Goal: Task Accomplishment & Management: Manage account settings

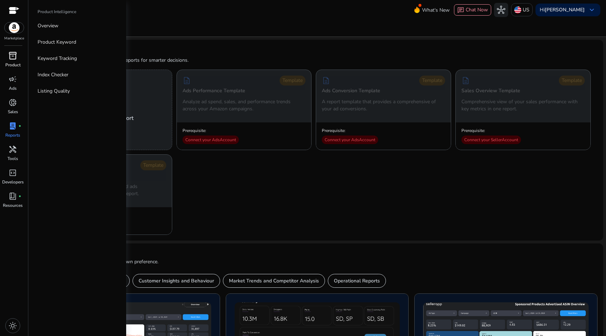
click at [7, 63] on p "Product" at bounding box center [12, 65] width 15 height 6
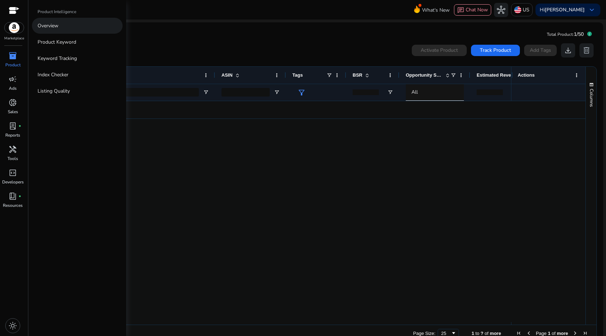
click at [90, 26] on link "Overview" at bounding box center [77, 26] width 91 height 16
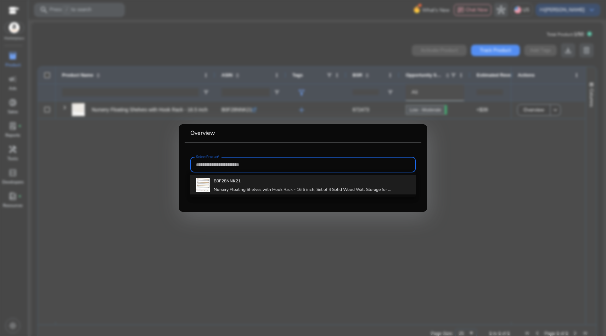
click at [242, 191] on h4 "Nursery Floating Shelves with Hook Rack - 16.5 inch, Set of 4 Solid Wood Wall S…" at bounding box center [303, 189] width 178 height 6
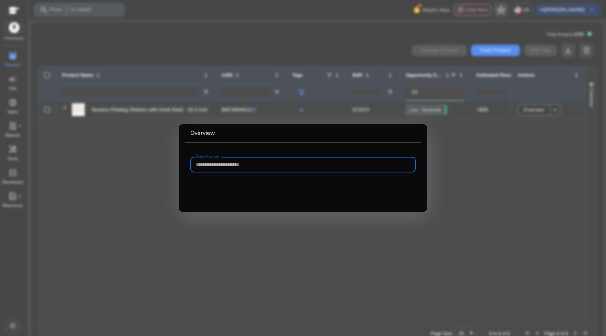
type input "**********"
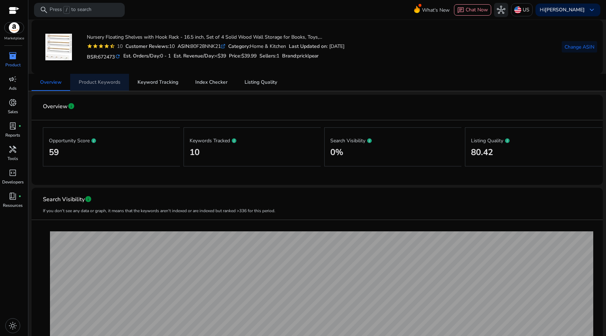
click at [100, 78] on span "Product Keywords" at bounding box center [100, 82] width 42 height 17
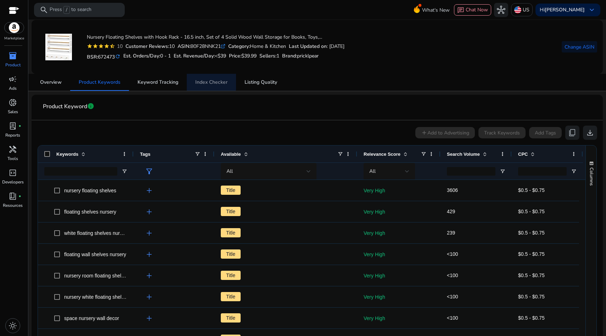
click at [204, 80] on span "Index Checker" at bounding box center [211, 82] width 32 height 5
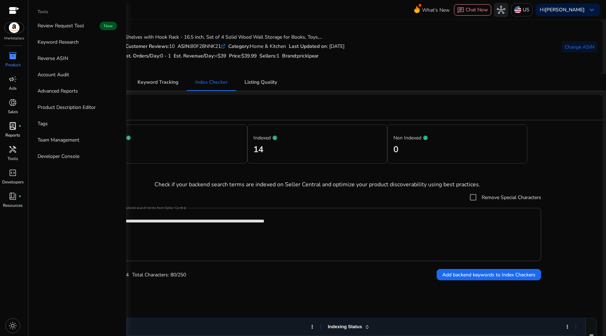
click at [22, 129] on link "lab_profile fiber_manual_record Reports" at bounding box center [13, 131] width 26 height 23
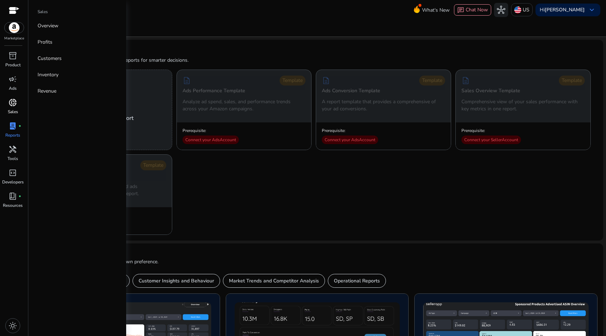
click at [17, 110] on p "Sales" at bounding box center [13, 111] width 10 height 6
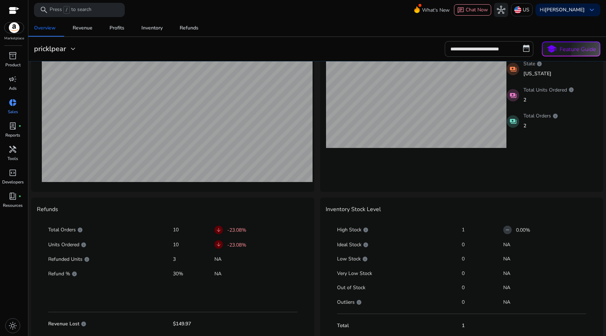
drag, startPoint x: 237, startPoint y: 276, endPoint x: 99, endPoint y: 246, distance: 140.7
click at [99, 246] on div "Total Orders info 10 arrow_downward -23.08% Units Ordered info 10 arrow_downwar…" at bounding box center [173, 275] width 272 height 120
click at [102, 243] on p "Units Ordered info" at bounding box center [110, 244] width 125 height 7
drag, startPoint x: 211, startPoint y: 270, endPoint x: 160, endPoint y: 248, distance: 55.5
click at [171, 258] on div "Total Orders info 10 arrow_downward -23.08% Units Ordered info 10 arrow_downwar…" at bounding box center [173, 275] width 272 height 120
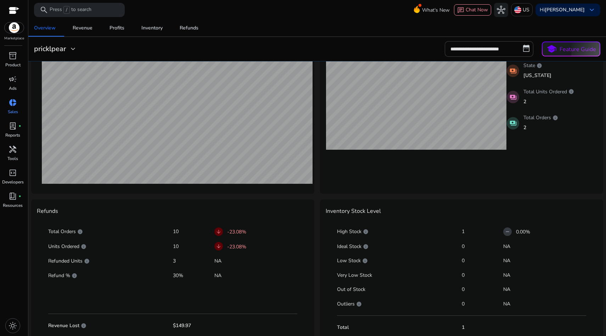
click at [160, 247] on p "Units Ordered info" at bounding box center [110, 246] width 125 height 7
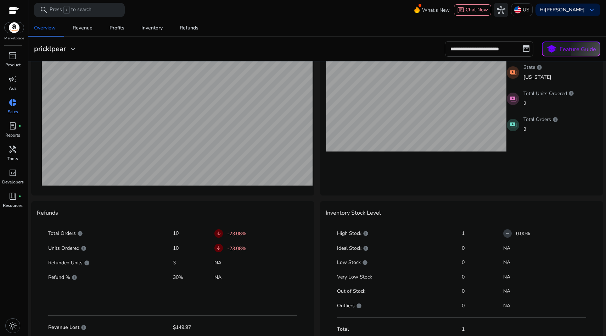
drag, startPoint x: 215, startPoint y: 273, endPoint x: 122, endPoint y: 230, distance: 102.6
click at [120, 233] on div "Total Orders info 10 arrow_downward -23.08% Units Ordered info 10 arrow_downwar…" at bounding box center [173, 279] width 272 height 120
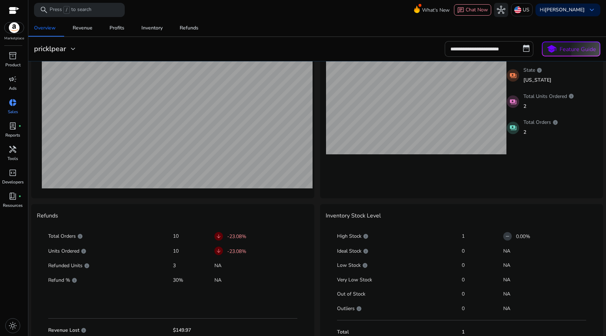
click at [123, 230] on div "Total Orders info 10 arrow_downward -23.08%" at bounding box center [172, 236] width 249 height 12
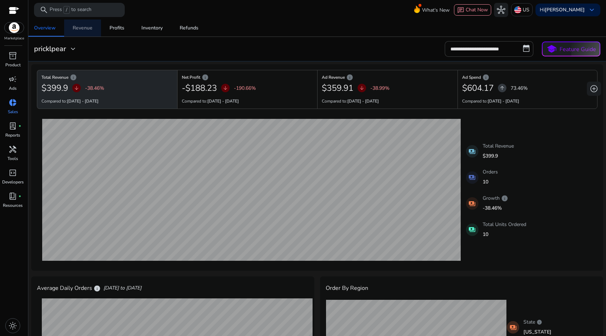
click at [90, 26] on div "Revenue" at bounding box center [83, 28] width 20 height 5
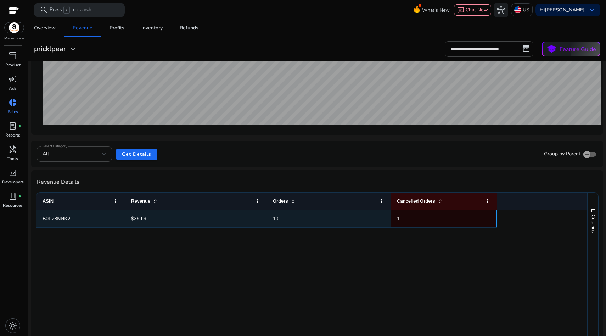
click at [400, 222] on span "1" at bounding box center [444, 218] width 94 height 15
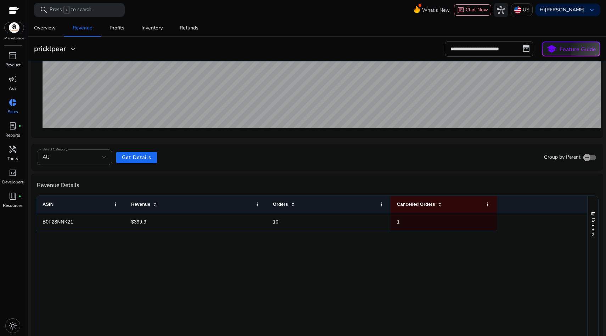
click at [396, 251] on div "B0F28NNK21 $399.9 10 1" at bounding box center [311, 280] width 551 height 134
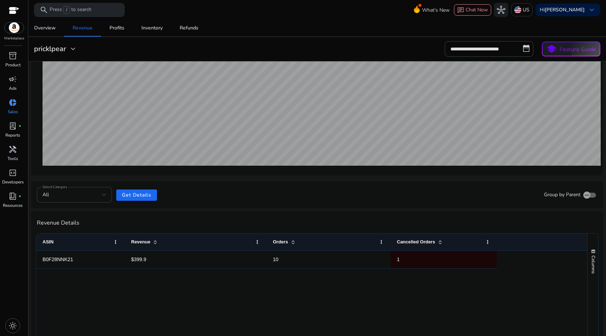
scroll to position [10, 0]
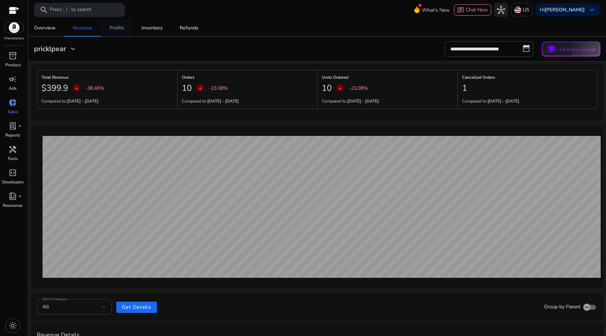
click at [123, 29] on div "Profits" at bounding box center [116, 28] width 15 height 5
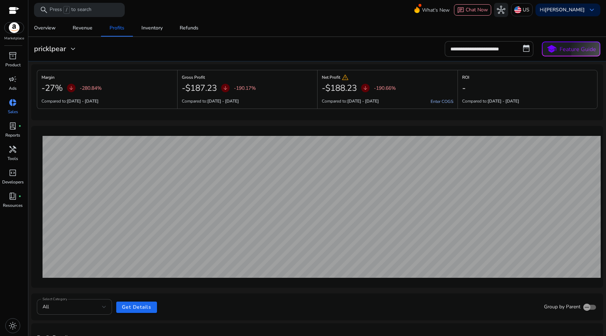
click at [440, 100] on link "Enter COGS" at bounding box center [441, 101] width 23 height 6
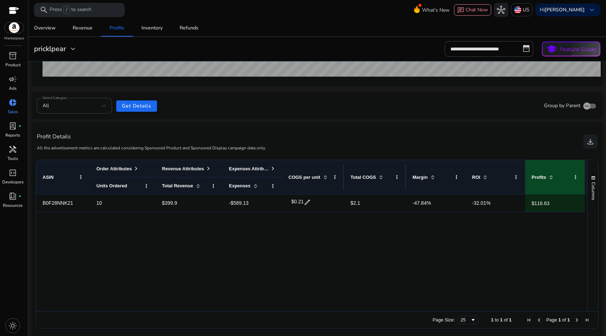
scroll to position [203, 0]
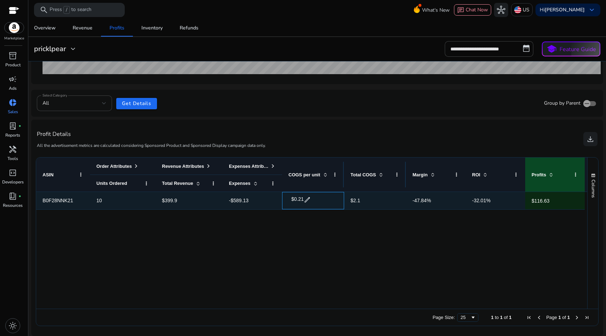
click at [306, 201] on span "edit" at bounding box center [307, 199] width 7 height 7
click at [309, 198] on input "****" at bounding box center [304, 199] width 18 height 11
type input "*"
type input "*****"
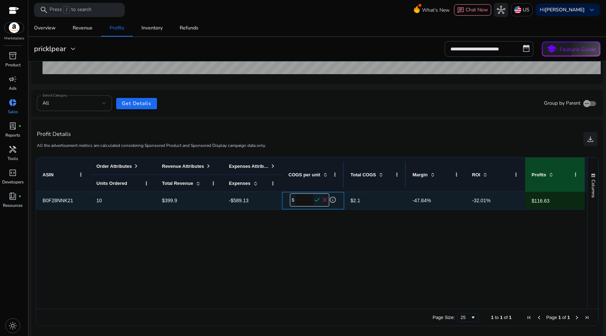
click at [318, 201] on span "check" at bounding box center [317, 200] width 8 height 8
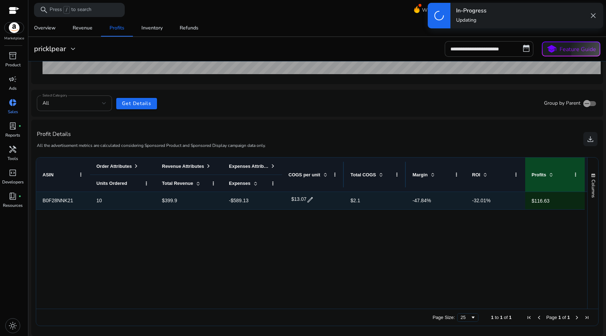
click at [366, 198] on span "$2.1" at bounding box center [374, 200] width 49 height 15
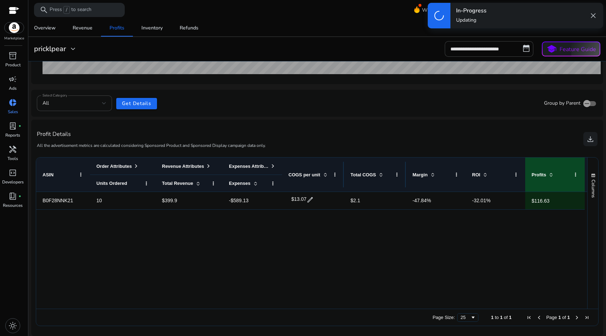
click at [369, 234] on div "B0F28NNK21 10 $399.9 -$589.13 $13.07 edit $2.1 -47.84% -32.01% $116.63" at bounding box center [311, 250] width 551 height 117
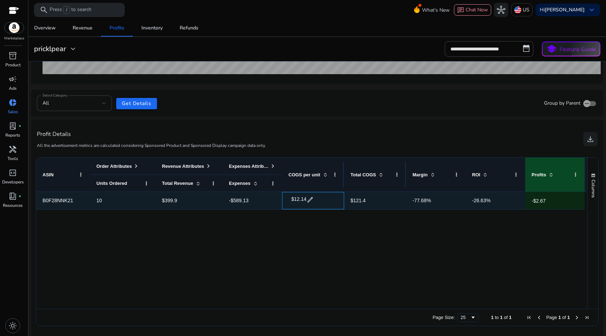
click at [311, 201] on span "edit" at bounding box center [309, 199] width 7 height 7
click at [305, 203] on input "*****" at bounding box center [304, 199] width 18 height 11
click at [306, 202] on input "*****" at bounding box center [304, 199] width 18 height 11
click at [314, 199] on span "check" at bounding box center [317, 200] width 8 height 8
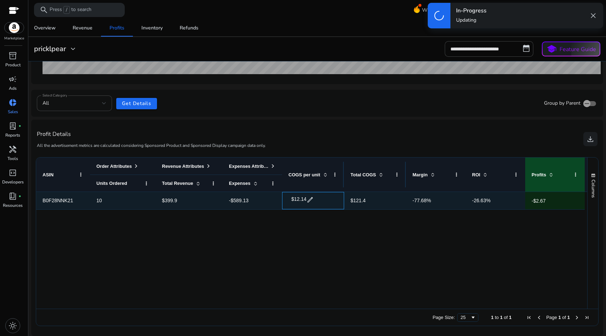
click at [308, 199] on span "edit" at bounding box center [309, 199] width 7 height 7
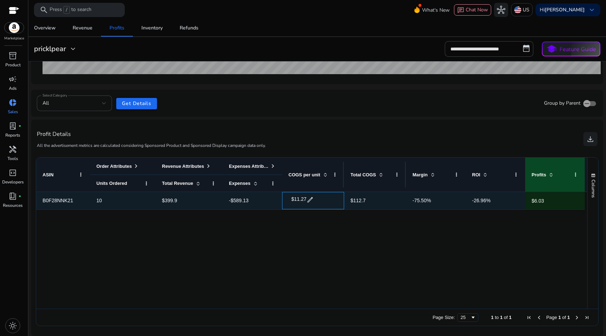
click at [310, 199] on span "edit" at bounding box center [309, 199] width 7 height 7
drag, startPoint x: 311, startPoint y: 201, endPoint x: 300, endPoint y: 195, distance: 12.9
click at [299, 197] on input "*****" at bounding box center [304, 199] width 18 height 11
type input "*"
click at [303, 202] on input "number" at bounding box center [304, 199] width 18 height 11
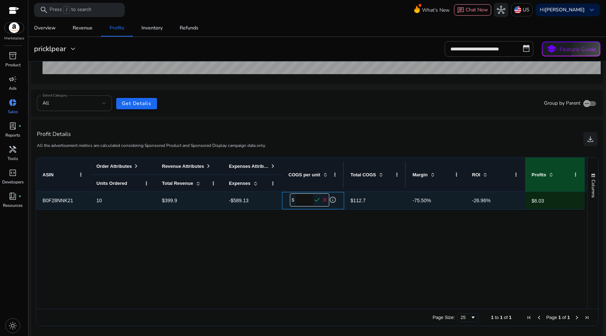
type input "*****"
click at [318, 199] on span "check" at bounding box center [317, 200] width 8 height 8
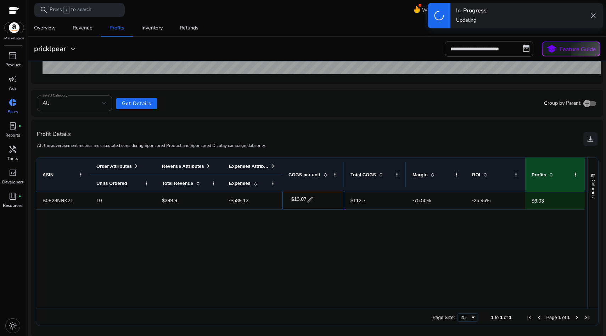
scroll to position [194, 0]
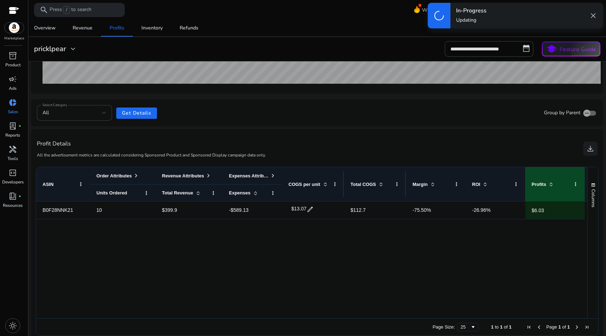
click at [373, 248] on div "B0F28NNK21 10 $399.9 -$589.13 $13.07 edit $112.7 -75.50% -26.96% $6.03" at bounding box center [311, 259] width 551 height 117
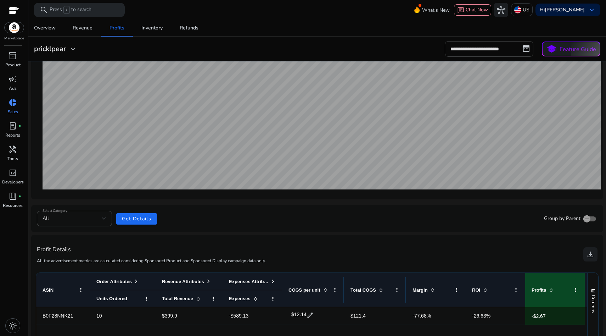
scroll to position [90, 0]
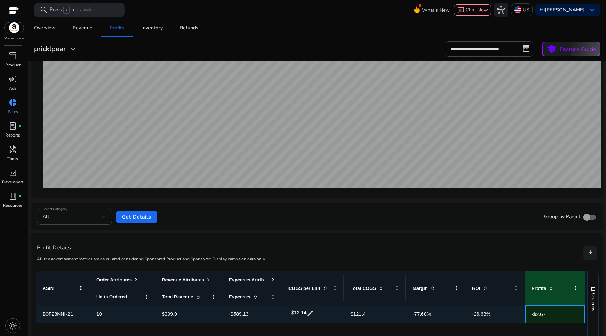
click at [542, 317] on p "-$2.67" at bounding box center [538, 314] width 14 height 15
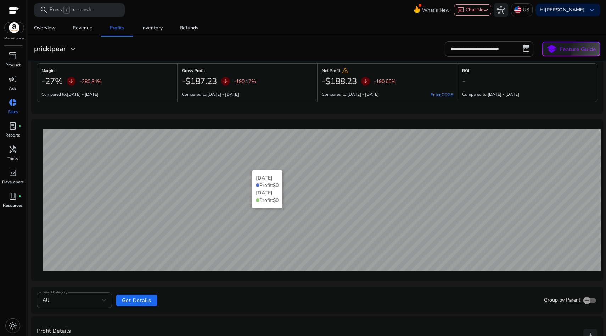
scroll to position [0, 0]
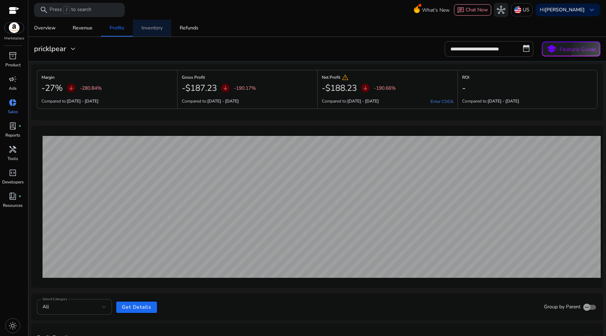
click at [153, 26] on div "Inventory" at bounding box center [151, 28] width 21 height 5
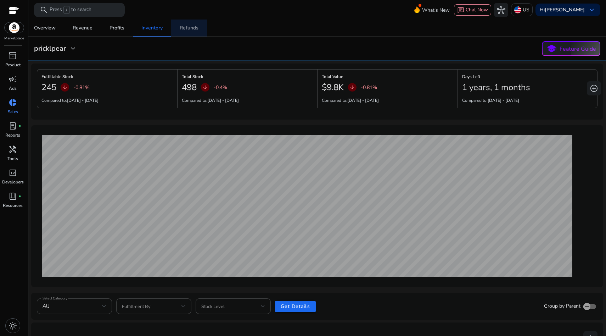
click at [198, 28] on link "Refunds" at bounding box center [189, 27] width 36 height 17
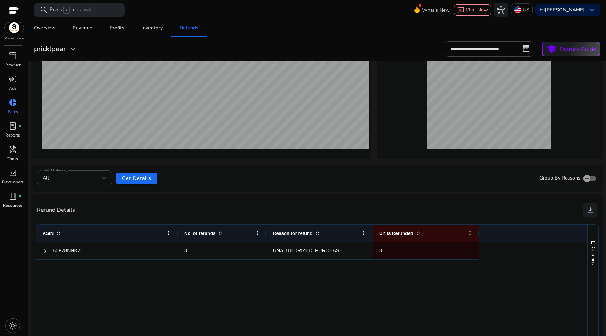
scroll to position [128, 0]
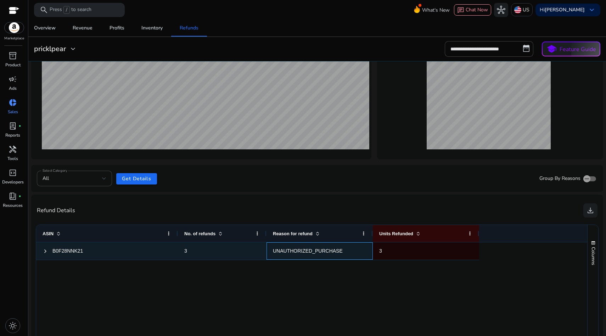
click at [302, 254] on span "UNAUTHORIZED_PURCHASE" at bounding box center [320, 250] width 94 height 15
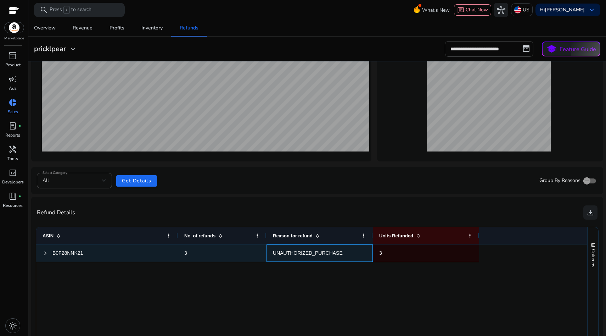
scroll to position [124, 0]
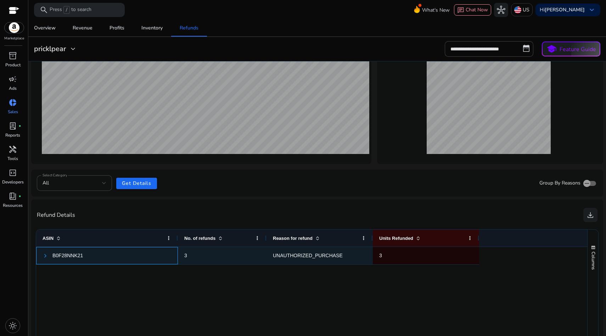
click at [44, 253] on span at bounding box center [46, 255] width 6 height 15
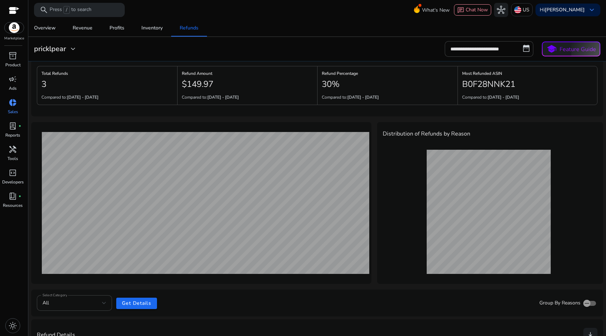
scroll to position [0, 0]
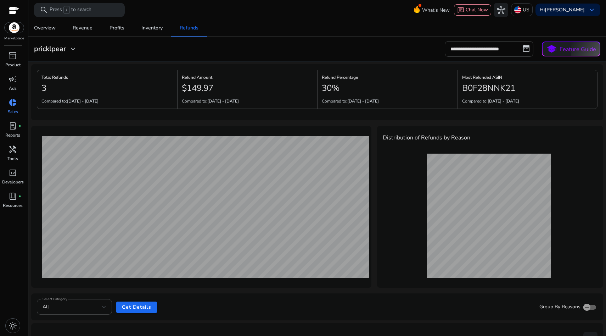
click at [416, 227] on div "Reason : APPAREL_TOO_SMALL Refunds : 1" at bounding box center [490, 215] width 215 height 133
click at [234, 57] on mat-card "**********" at bounding box center [317, 49] width 583 height 24
click at [53, 28] on div "Overview" at bounding box center [45, 28] width 22 height 5
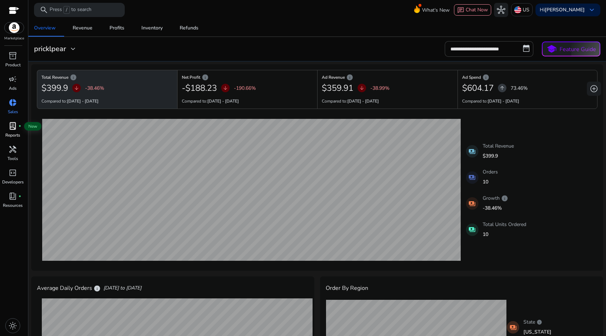
click at [11, 130] on span "lab_profile" at bounding box center [13, 126] width 9 height 9
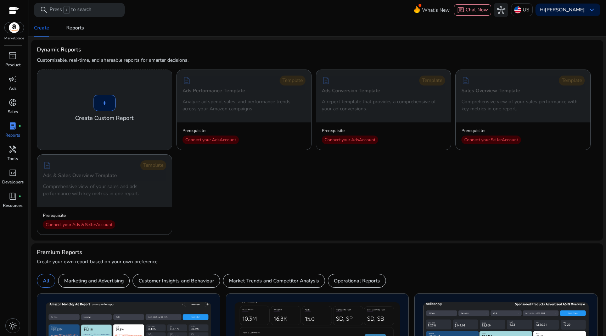
click at [269, 182] on div "+ Create Custom Report description Template Ads Performance Template Analyze ad…" at bounding box center [317, 151] width 560 height 165
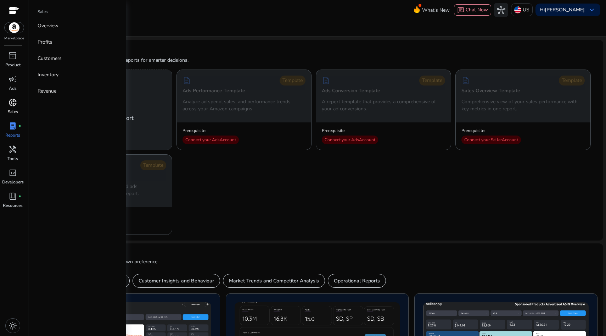
click at [7, 106] on div "donut_small" at bounding box center [13, 102] width 20 height 11
